Goal: Task Accomplishment & Management: Complete application form

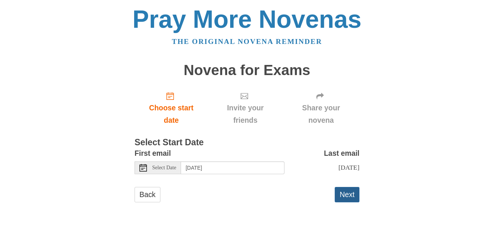
click at [347, 197] on button "Next" at bounding box center [347, 194] width 25 height 15
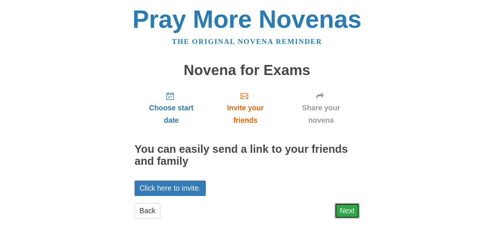
click at [351, 210] on link "Next" at bounding box center [347, 210] width 25 height 15
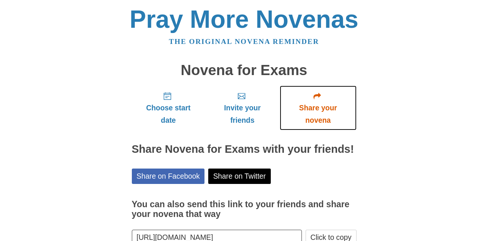
click at [325, 112] on span "Share your novena" at bounding box center [318, 114] width 62 height 25
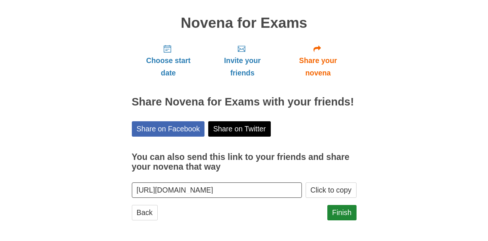
scroll to position [48, 0]
